Goal: Transaction & Acquisition: Download file/media

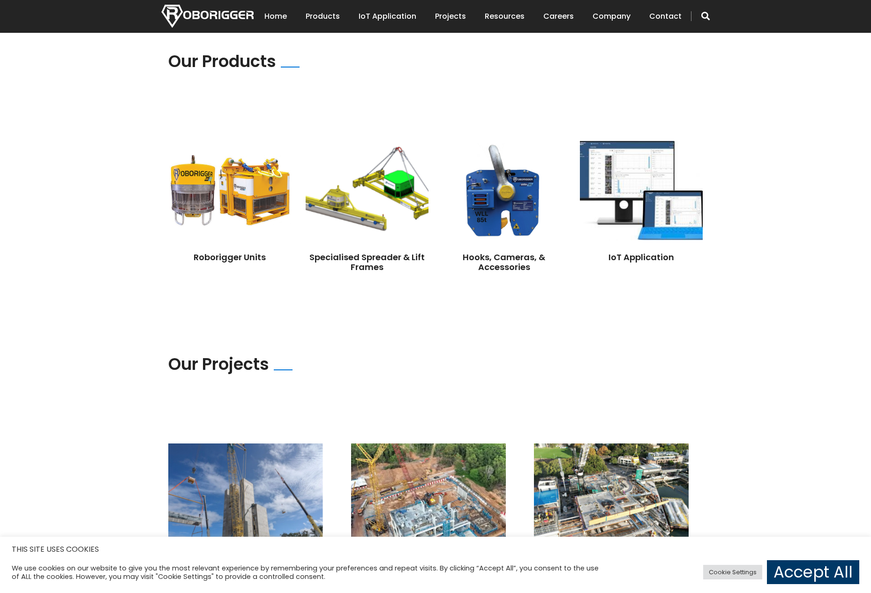
scroll to position [656, 0]
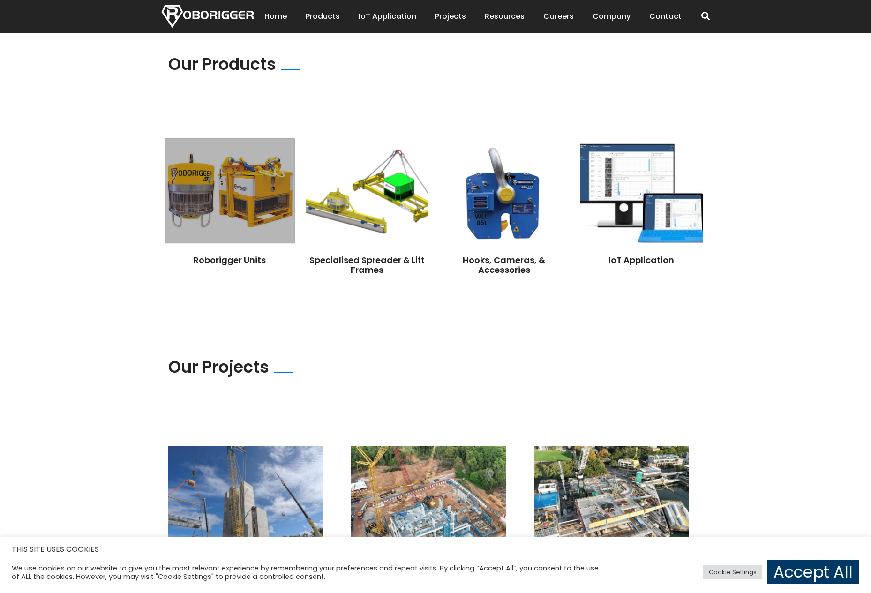
click at [198, 180] on img at bounding box center [229, 190] width 129 height 105
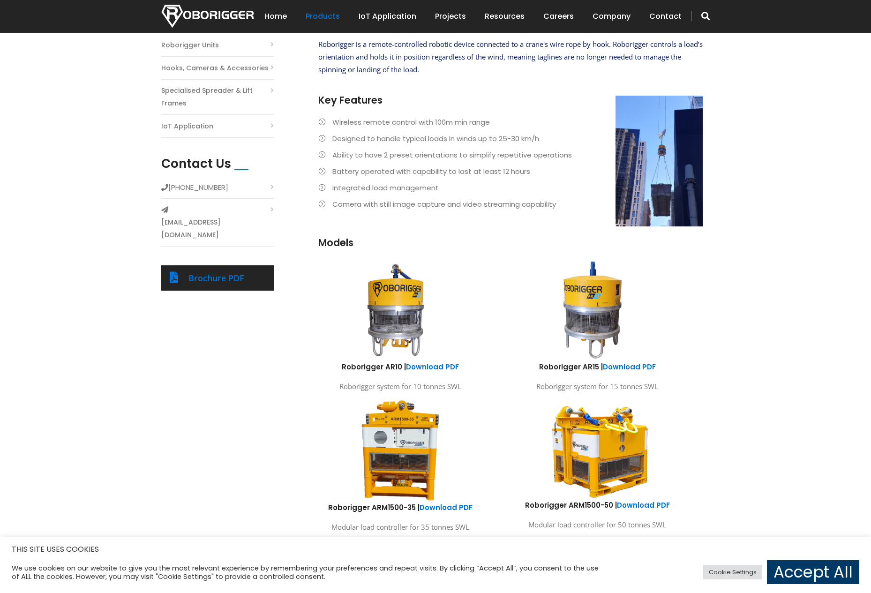
scroll to position [375, 0]
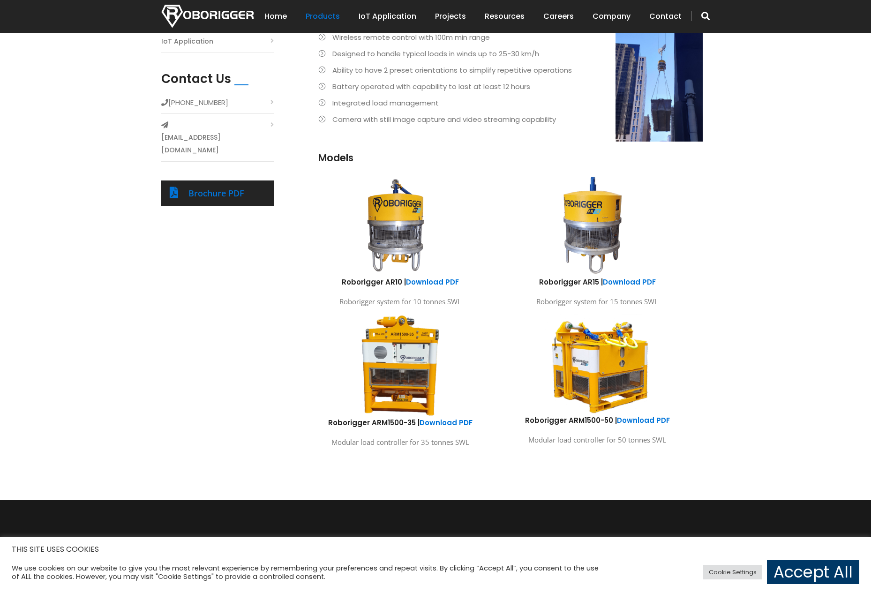
click at [387, 220] on img at bounding box center [395, 225] width 173 height 104
click at [393, 233] on img at bounding box center [395, 225] width 173 height 104
click at [430, 280] on link "Download PDF" at bounding box center [432, 282] width 53 height 10
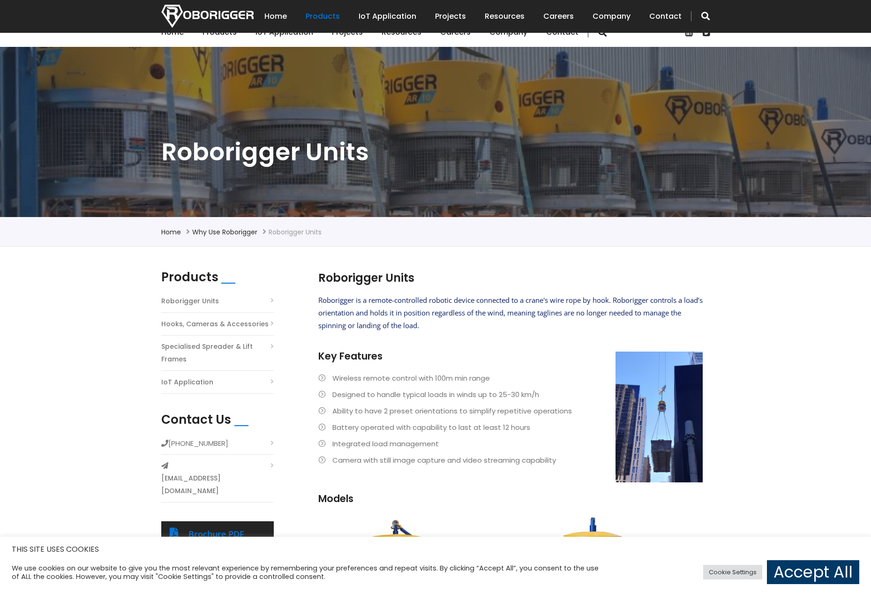
scroll to position [0, 0]
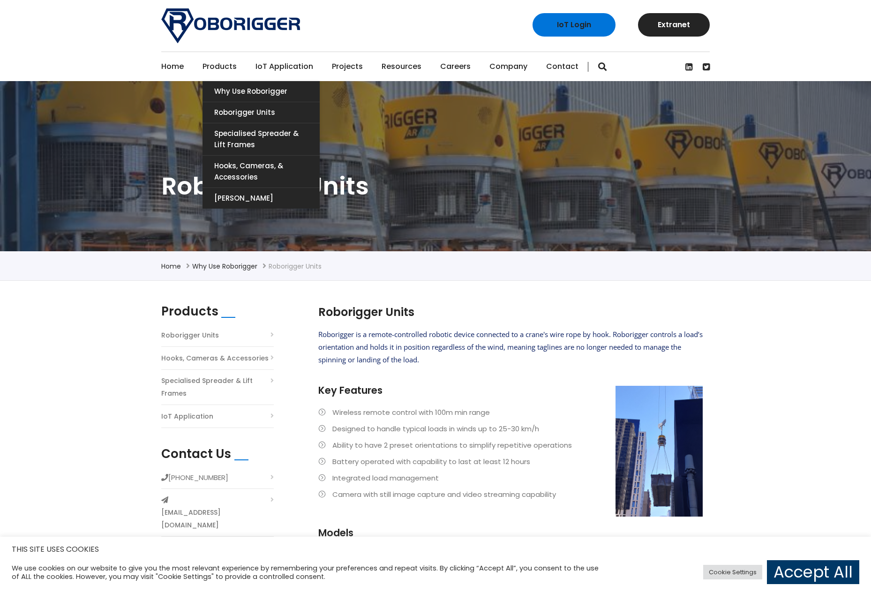
click at [217, 64] on link "Products" at bounding box center [219, 66] width 34 height 29
click at [246, 113] on link "Roborigger Units" at bounding box center [260, 112] width 117 height 21
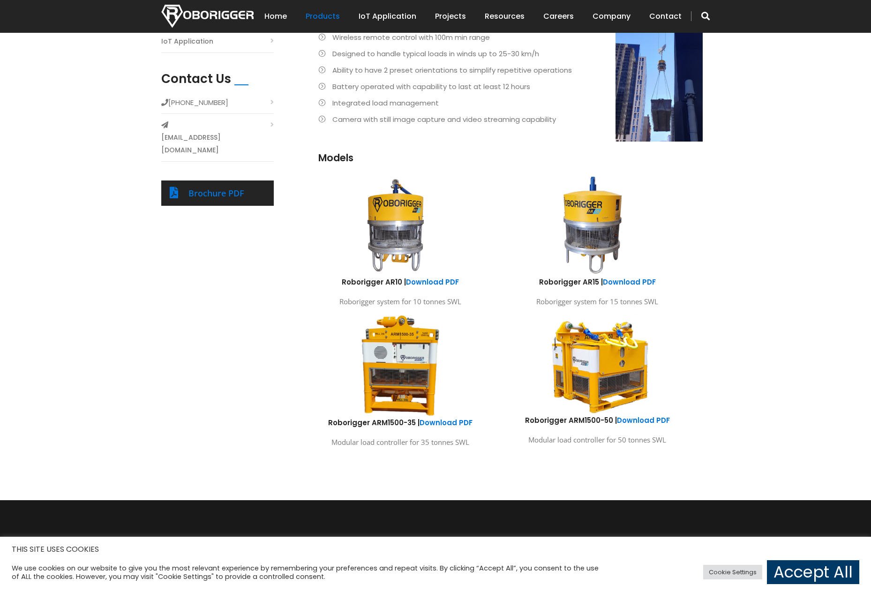
scroll to position [234, 0]
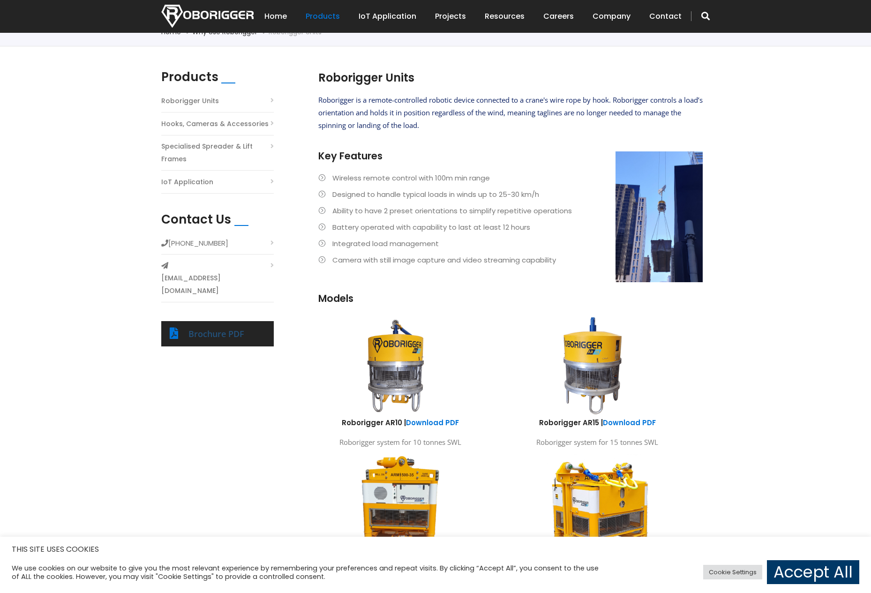
click at [232, 328] on link "Brochure PDF" at bounding box center [216, 333] width 56 height 11
